Goal: Task Accomplishment & Management: Complete application form

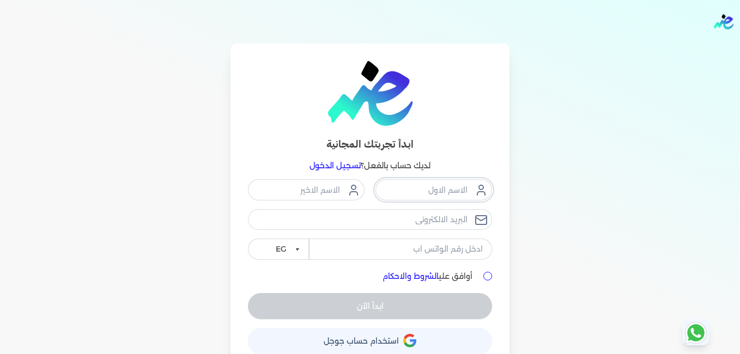
click at [407, 188] on input "text" at bounding box center [433, 189] width 117 height 21
type input "المركز"
type input "الطبى"
type input "[EMAIL_ADDRESS][DOMAIN_NAME]"
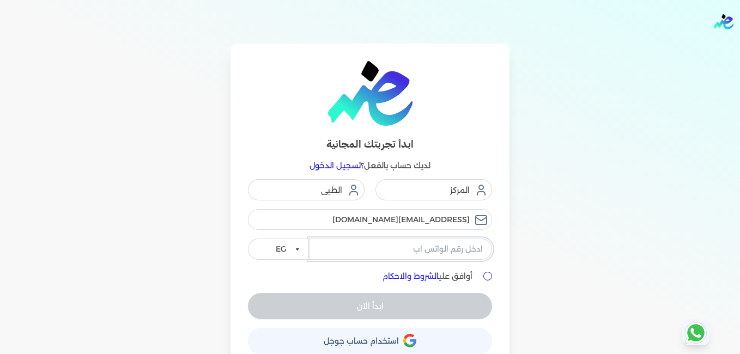
type input "01002663898"
click at [359, 308] on div "ابدأ الآن" at bounding box center [370, 306] width 244 height 26
click at [491, 277] on input "أوافق علي الشروط والاحكام" at bounding box center [487, 276] width 9 height 9
checkbox input "true"
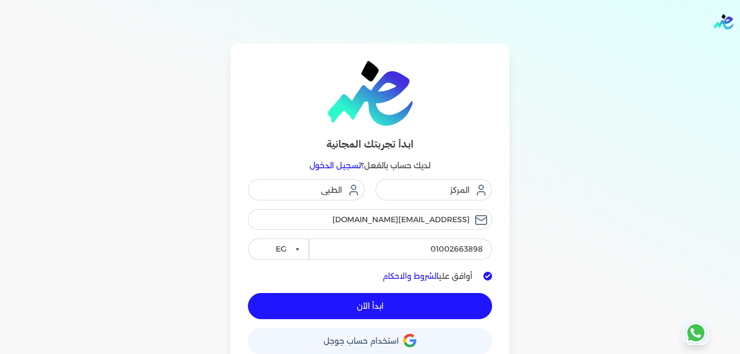
click at [423, 312] on button "ابدأ الآن" at bounding box center [370, 306] width 244 height 26
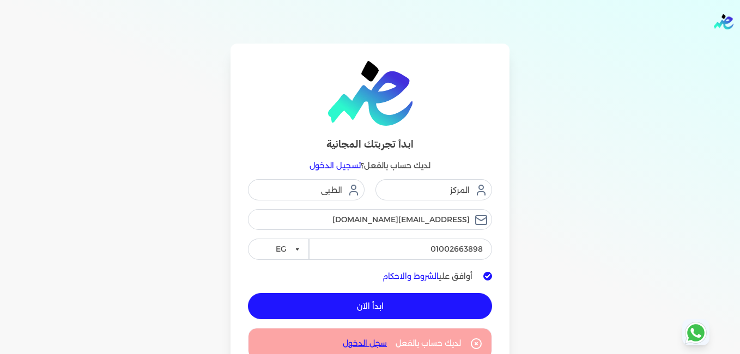
click at [372, 344] on link "سجل الدخول" at bounding box center [365, 343] width 44 height 11
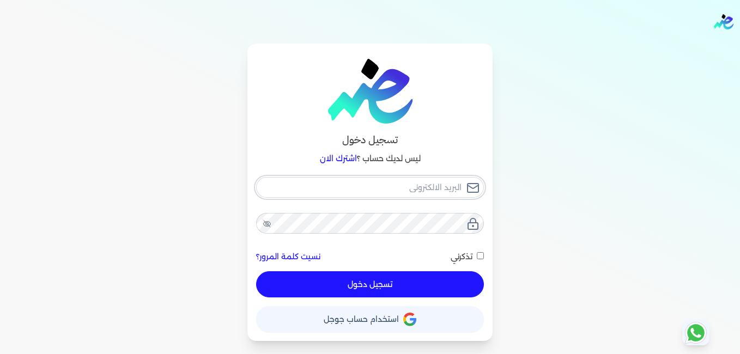
type input "[EMAIL_ADDRESS][DOMAIN_NAME]"
click at [369, 286] on button "تسجيل دخول" at bounding box center [370, 284] width 228 height 26
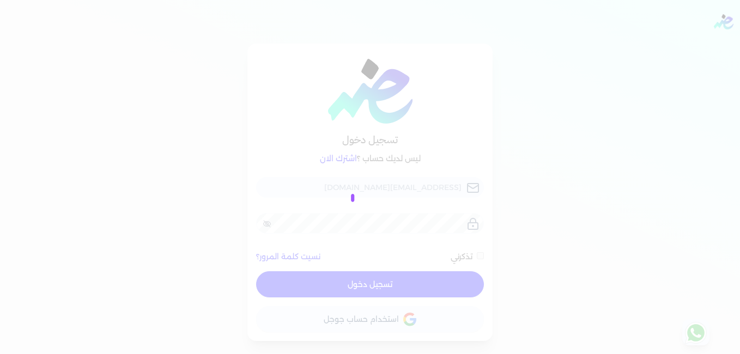
checkbox input "false"
